Goal: Task Accomplishment & Management: Manage account settings

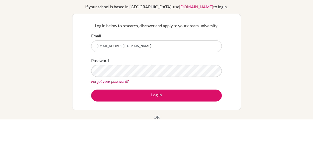
type input "[EMAIL_ADDRESS][DOMAIN_NAME]"
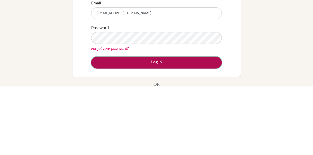
click at [116, 131] on button "Log in" at bounding box center [156, 131] width 131 height 12
click at [208, 128] on button "Log in" at bounding box center [156, 131] width 131 height 12
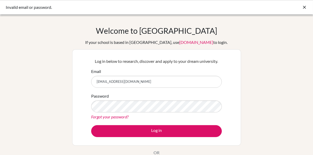
click at [103, 116] on link "Forgot your password?" at bounding box center [109, 116] width 37 height 5
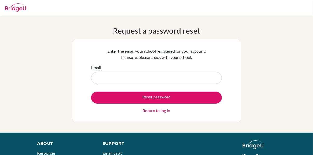
click at [168, 79] on input "Email" at bounding box center [156, 78] width 131 height 12
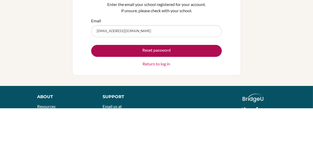
type input "stu503556@misdoha.com"
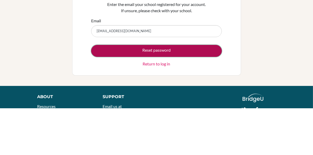
click at [201, 99] on button "Reset password" at bounding box center [156, 98] width 131 height 12
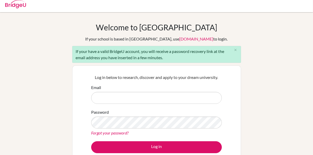
scroll to position [5, 0]
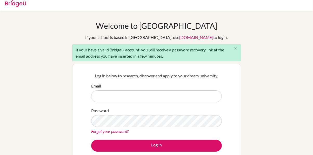
click at [106, 95] on input "Email" at bounding box center [156, 96] width 131 height 12
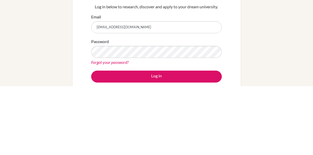
type input "[EMAIL_ADDRESS][DOMAIN_NAME]"
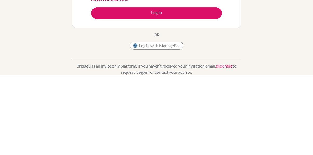
scroll to position [59, 0]
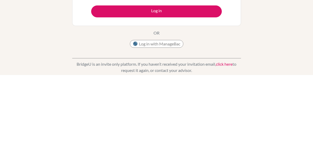
click at [225, 146] on link "click here" at bounding box center [224, 144] width 17 height 5
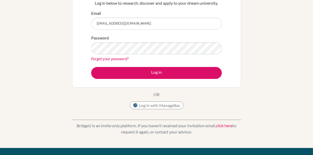
scroll to position [81, 0]
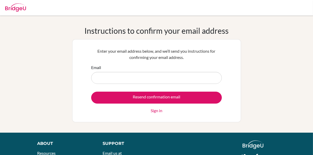
click at [105, 78] on input "Email" at bounding box center [156, 78] width 131 height 12
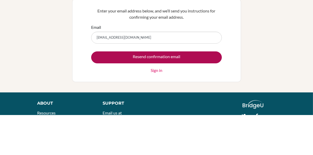
type input "stu503556@misdoha.com"
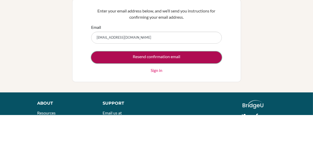
click at [154, 99] on input "Resend confirmation email" at bounding box center [156, 98] width 131 height 12
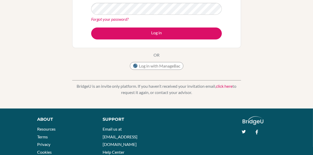
scroll to position [119, 0]
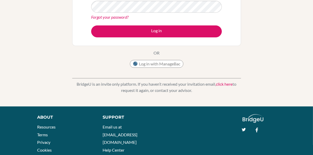
click at [224, 85] on link "click here" at bounding box center [224, 84] width 17 height 5
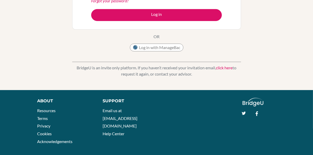
scroll to position [139, 0]
